Goal: Navigation & Orientation: Find specific page/section

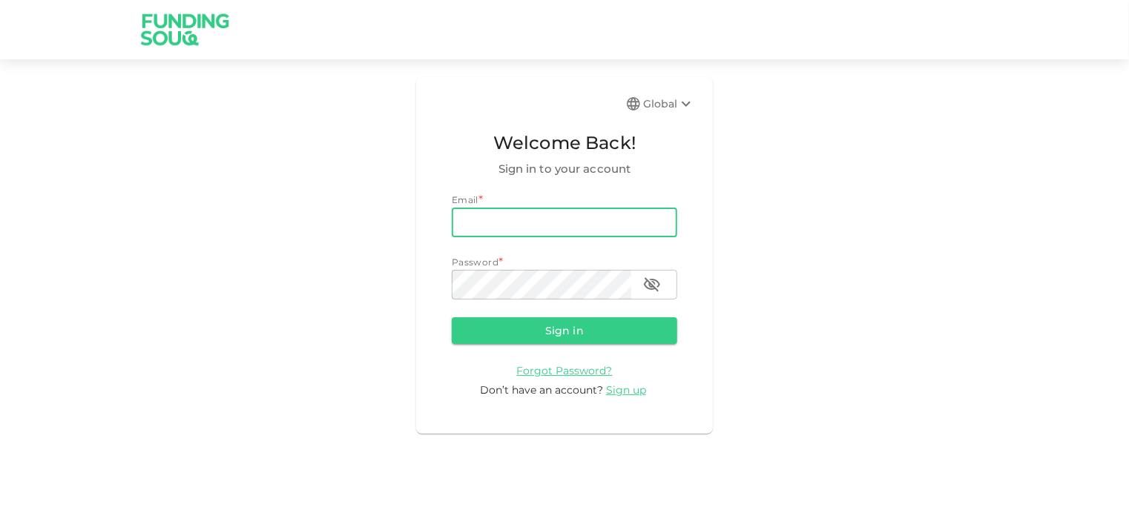
click at [511, 214] on input "email" at bounding box center [565, 223] width 226 height 30
type input "[EMAIL_ADDRESS][DOMAIN_NAME]"
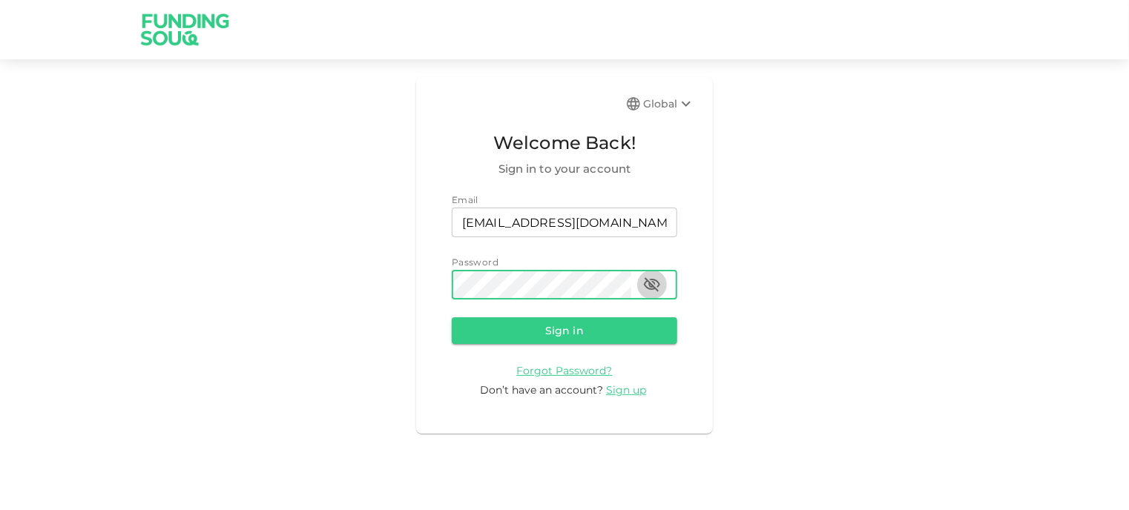
click at [651, 284] on icon "button" at bounding box center [652, 285] width 16 height 14
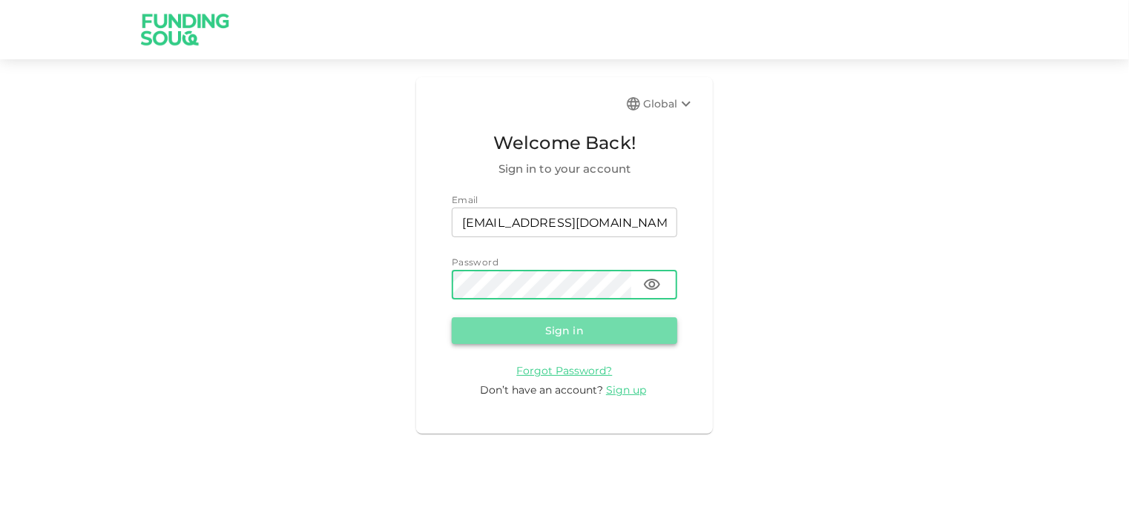
click at [560, 335] on button "Sign in" at bounding box center [565, 331] width 226 height 27
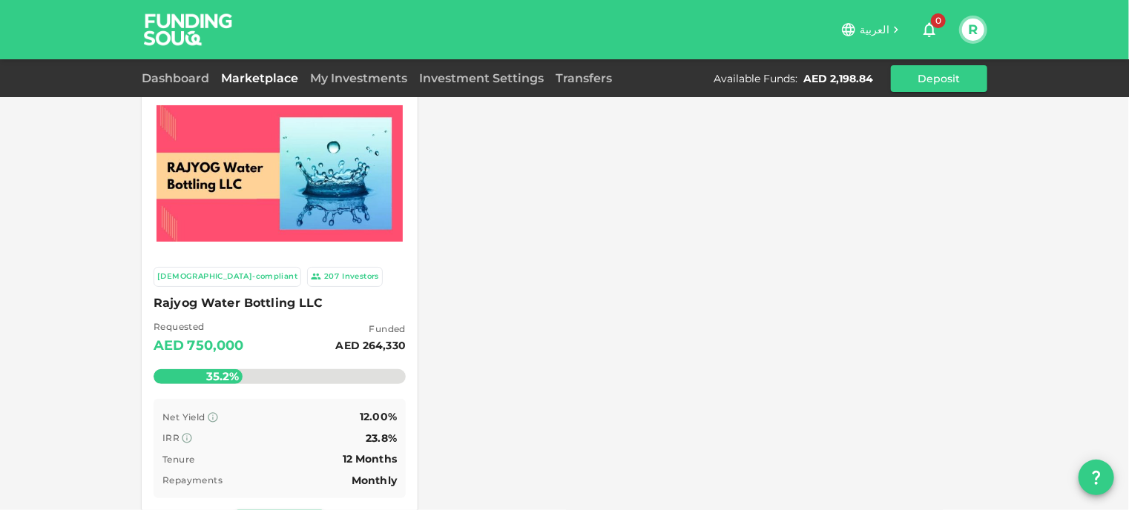
scroll to position [24, 0]
click at [303, 191] on img at bounding box center [280, 173] width 246 height 136
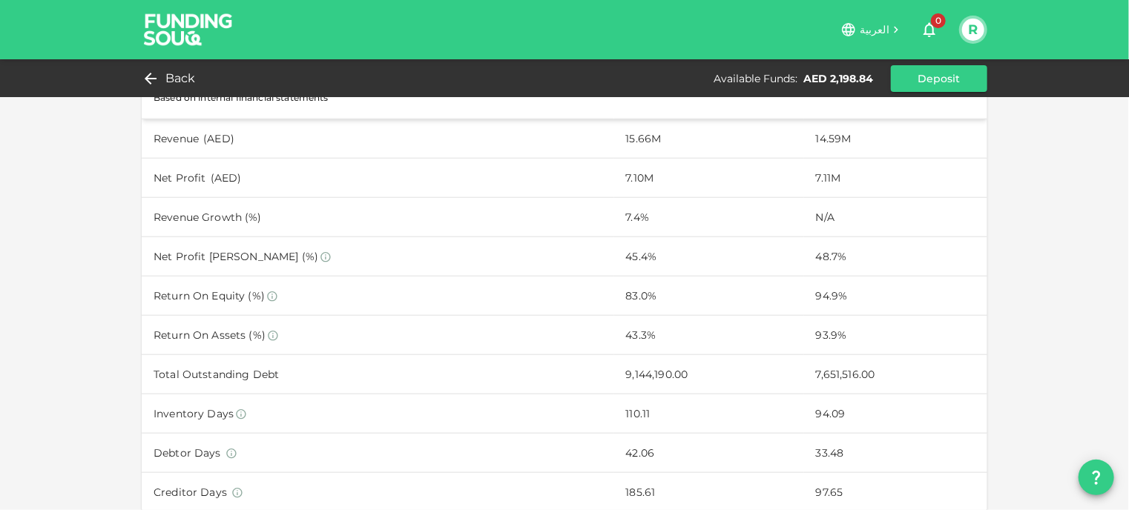
scroll to position [691, 0]
